Goal: Check status: Check status

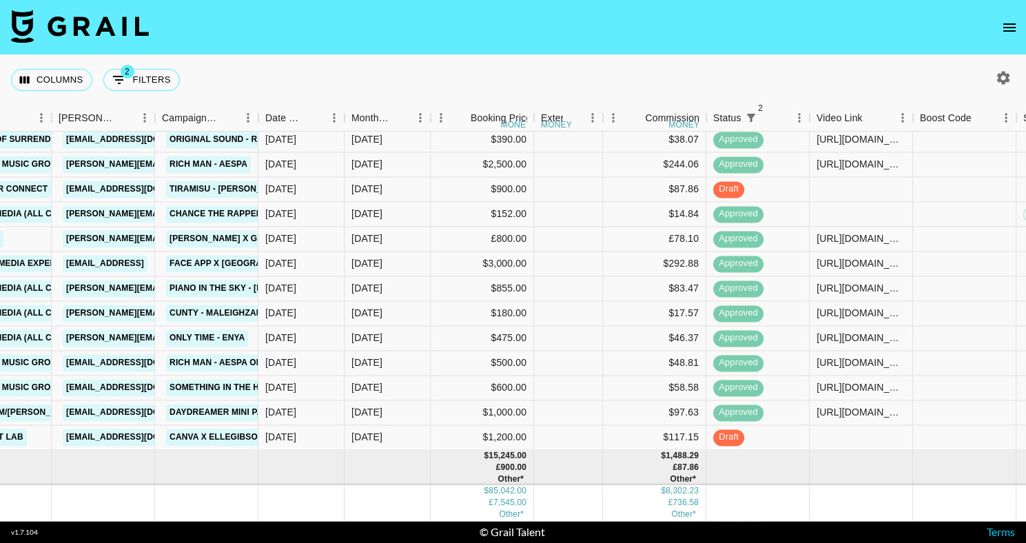
scroll to position [377, 510]
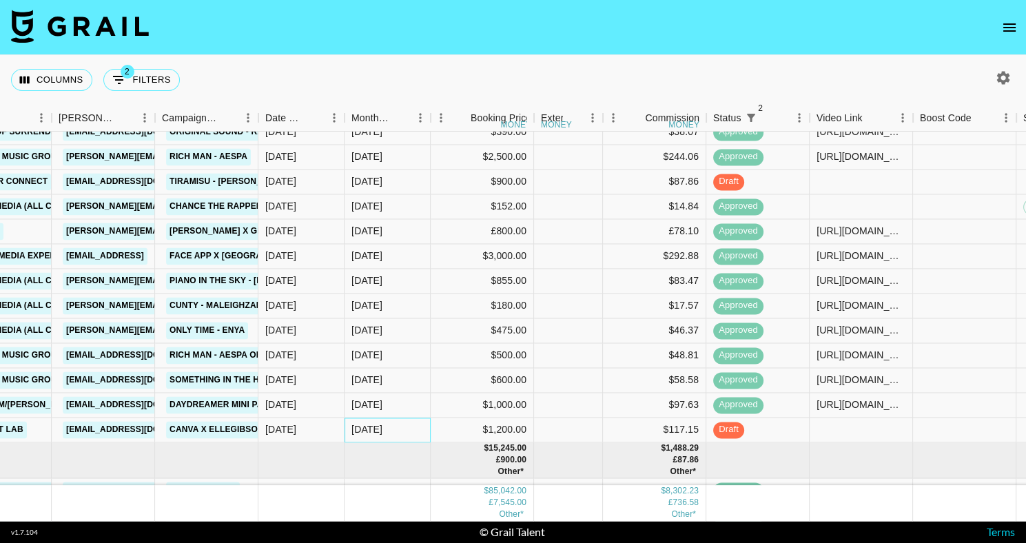
click at [355, 426] on div "[DATE]" at bounding box center [366, 430] width 31 height 14
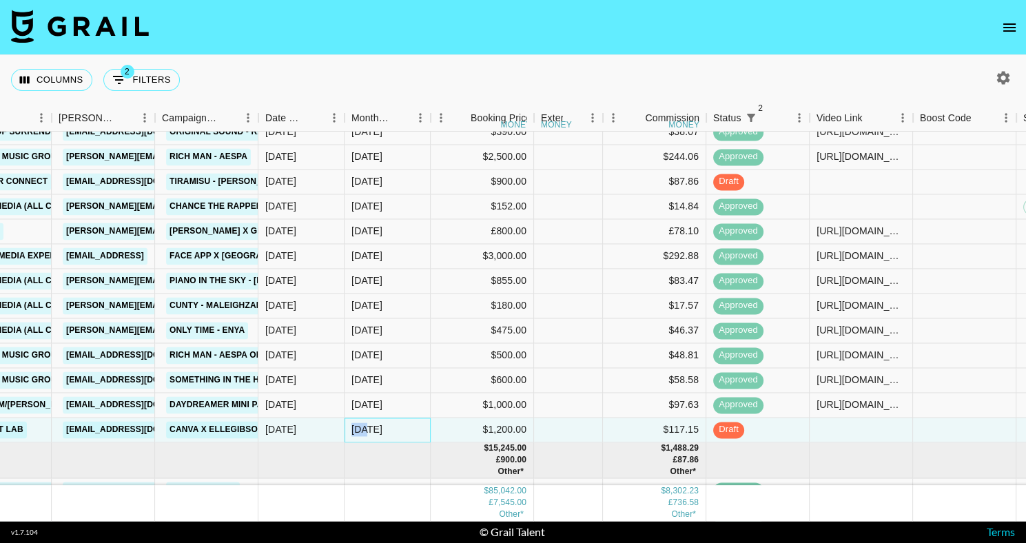
click at [355, 426] on div "[DATE]" at bounding box center [366, 430] width 31 height 14
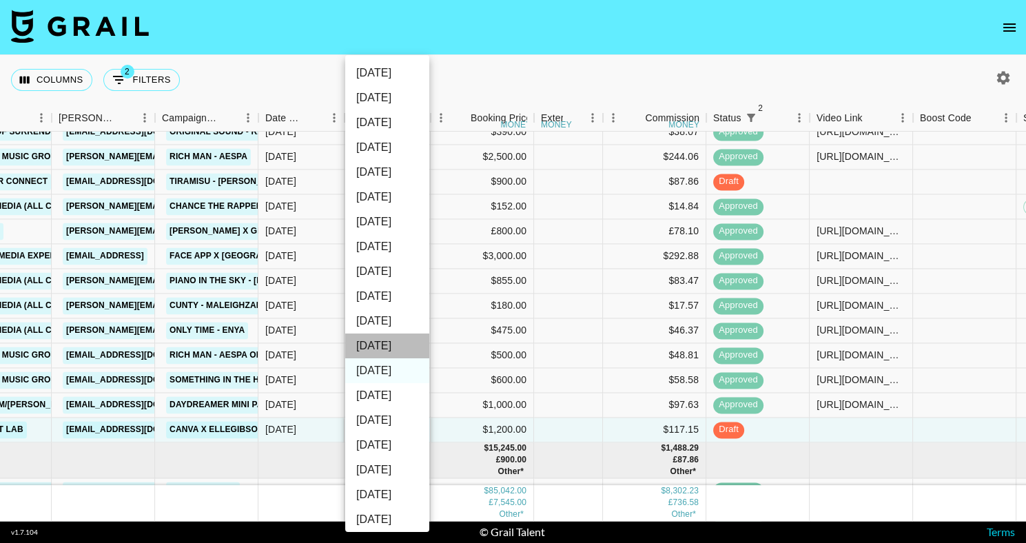
click at [384, 350] on li "[DATE]" at bounding box center [387, 345] width 84 height 25
type input "[DATE]"
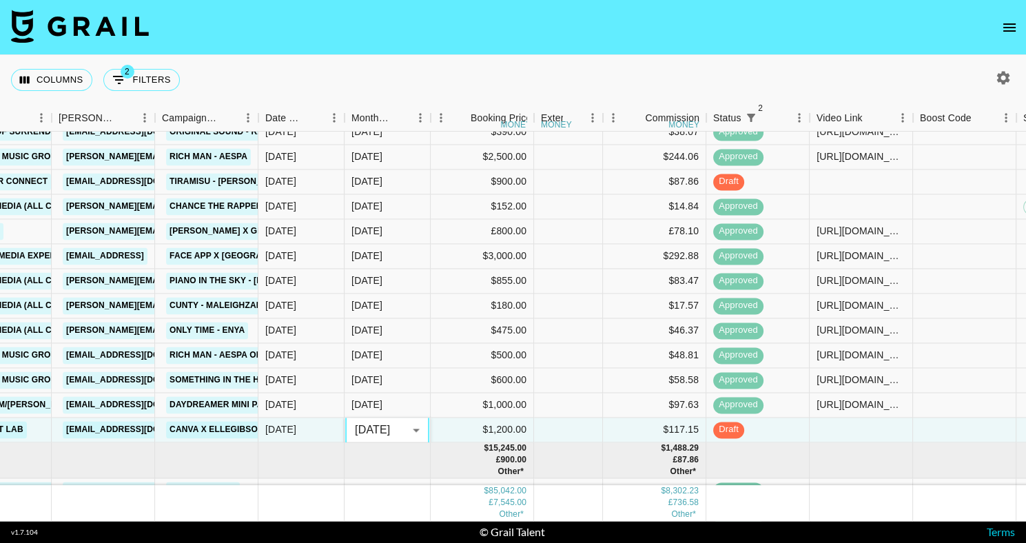
click at [542, 51] on nav at bounding box center [513, 27] width 1026 height 55
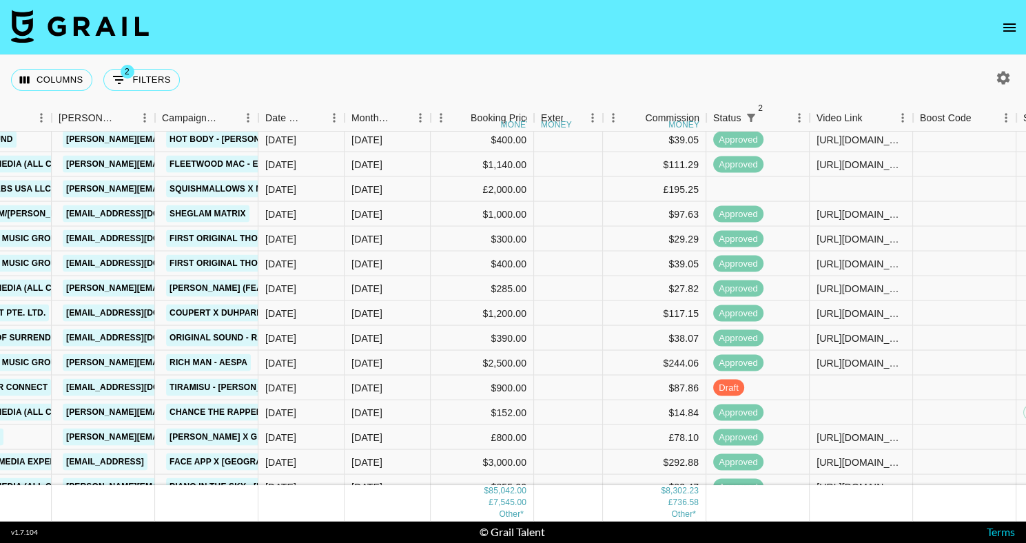
scroll to position [196, 510]
click at [358, 193] on div "[DATE]" at bounding box center [366, 190] width 31 height 14
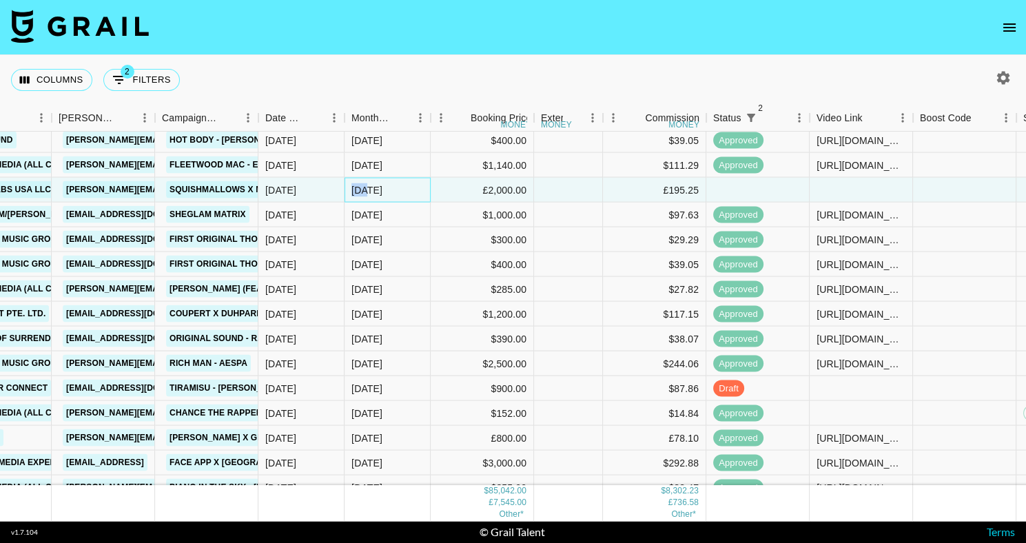
click at [358, 193] on div "[DATE]" at bounding box center [366, 190] width 31 height 14
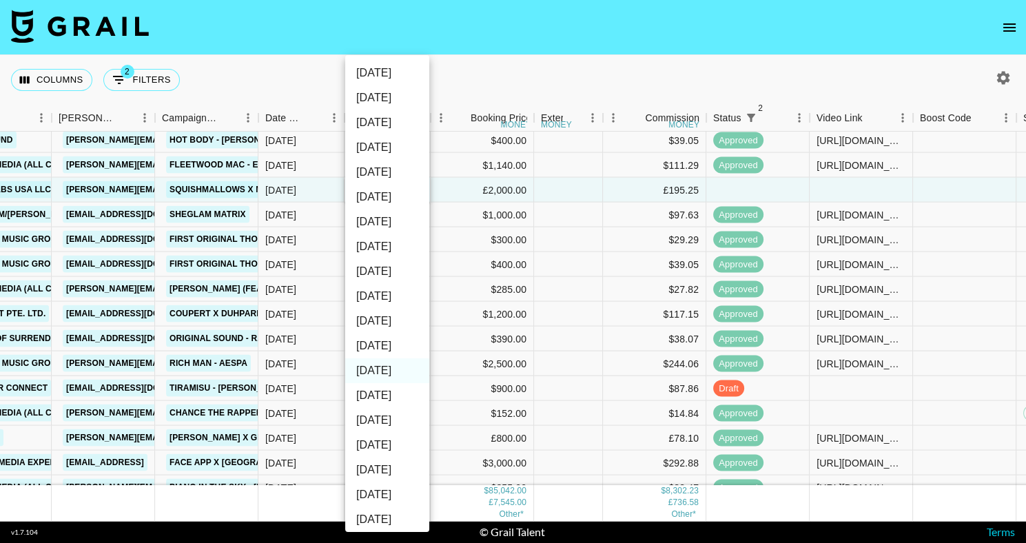
click at [390, 342] on li "[DATE]" at bounding box center [387, 345] width 84 height 25
type input "[DATE]"
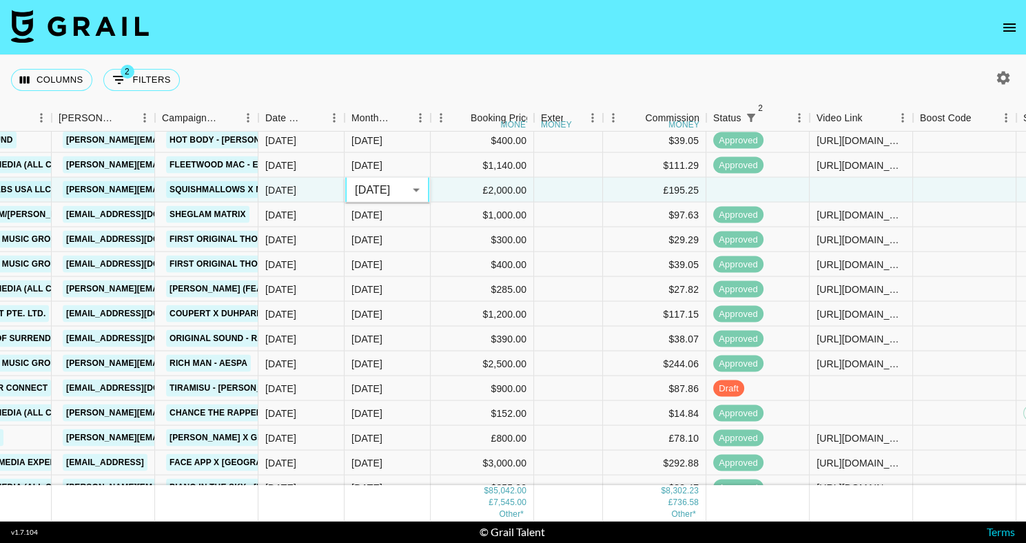
click at [464, 51] on nav at bounding box center [513, 27] width 1026 height 55
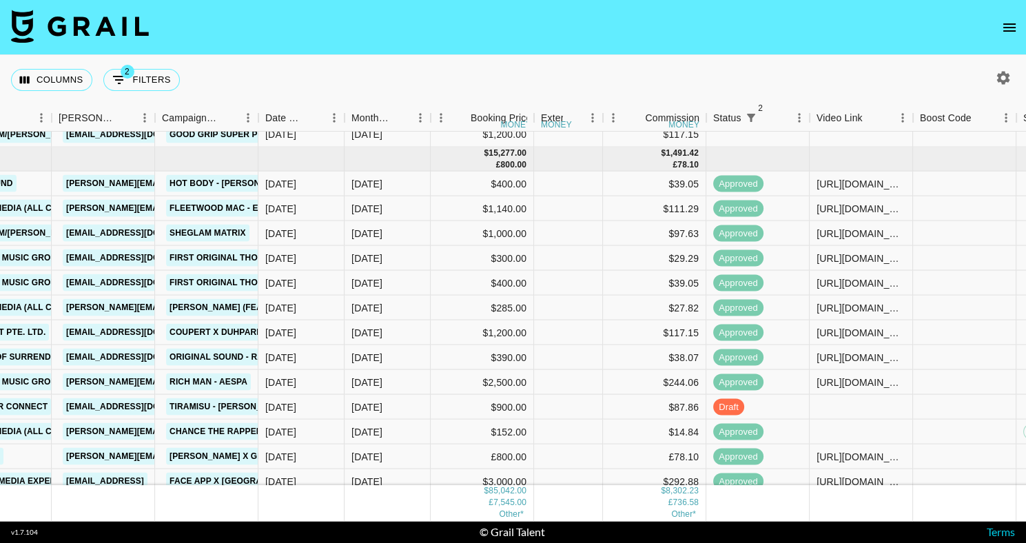
scroll to position [176, 510]
